Goal: Browse casually

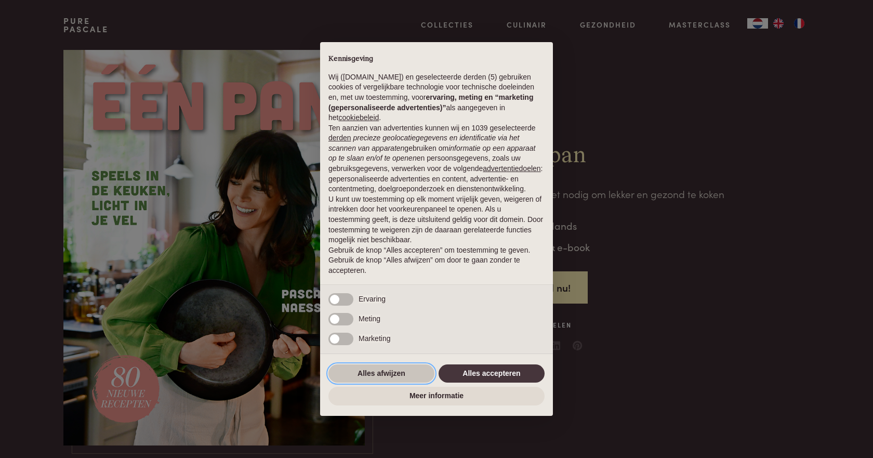
click at [380, 369] on button "Alles afwijzen" at bounding box center [382, 373] width 106 height 19
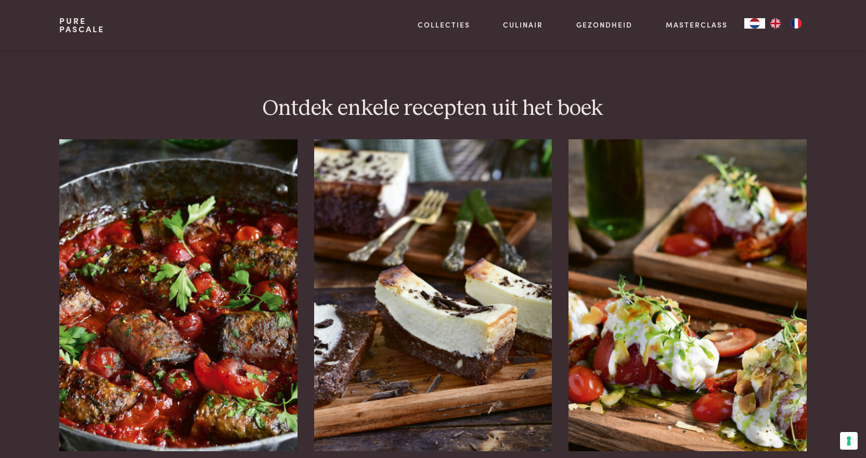
scroll to position [1300, 0]
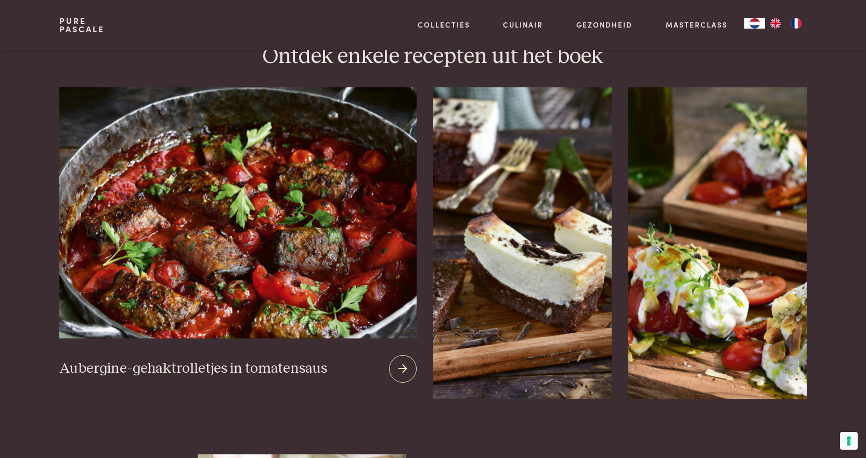
click at [401, 361] on icon at bounding box center [402, 368] width 9 height 15
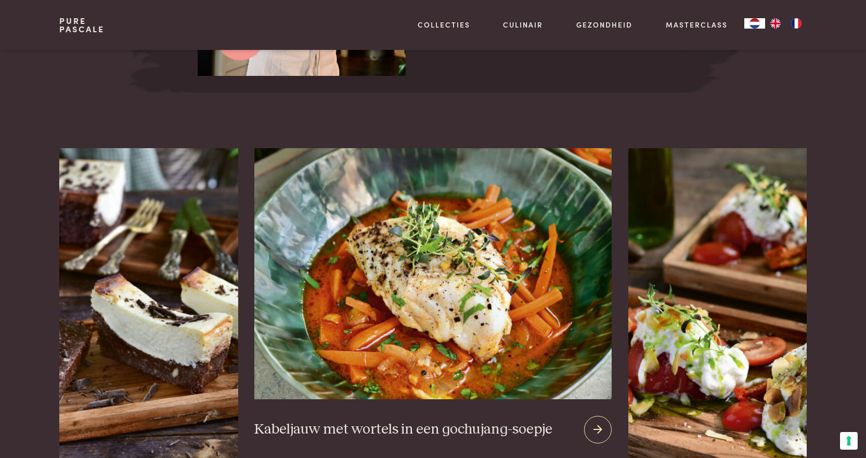
scroll to position [1872, 0]
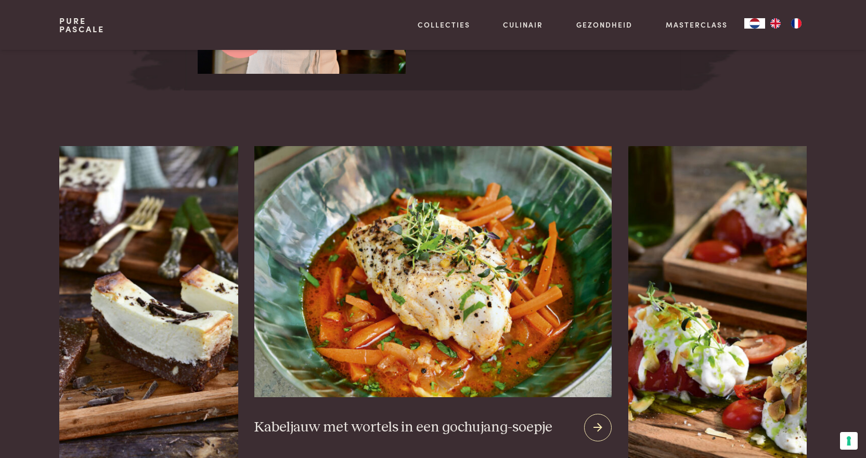
click at [597, 421] on icon at bounding box center [597, 427] width 9 height 15
